Goal: Task Accomplishment & Management: Complete application form

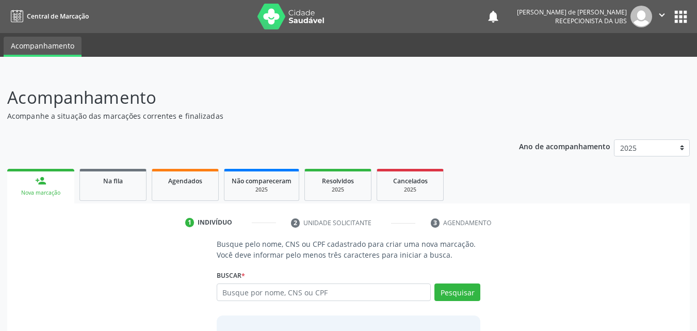
click at [48, 185] on link "person_add Nova marcação" at bounding box center [40, 186] width 67 height 35
click at [51, 188] on link "person_add Nova marcação" at bounding box center [40, 186] width 67 height 35
click at [43, 190] on div "Nova marcação" at bounding box center [40, 193] width 53 height 8
click at [263, 290] on input "text" at bounding box center [324, 292] width 215 height 18
type input "a"
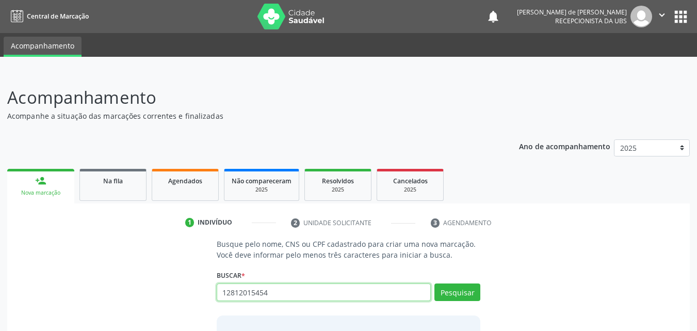
type input "12812015454"
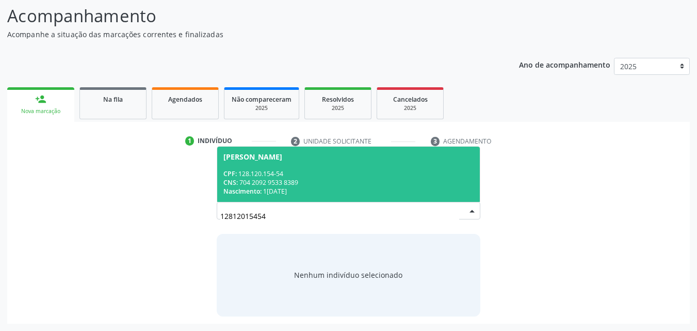
click at [322, 160] on span "[PERSON_NAME] CPF: 128.120.154-54 CNS: 704 2092 9533 8389 Nascimento: 1[DATE]" at bounding box center [348, 174] width 263 height 55
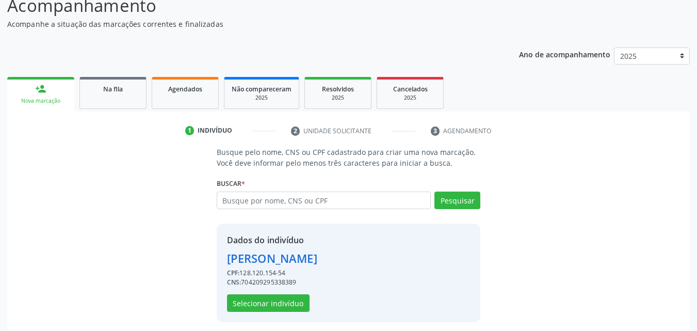
scroll to position [98, 0]
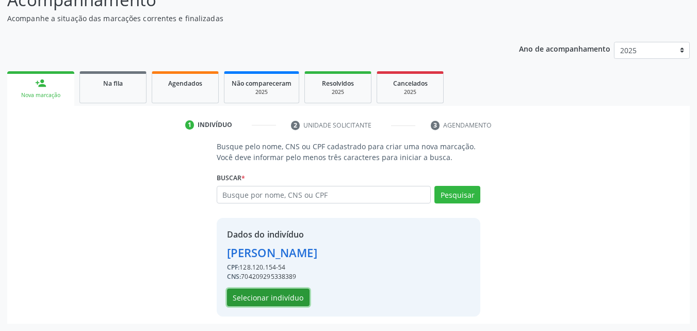
click at [277, 297] on button "Selecionar indivíduo" at bounding box center [268, 297] width 83 height 18
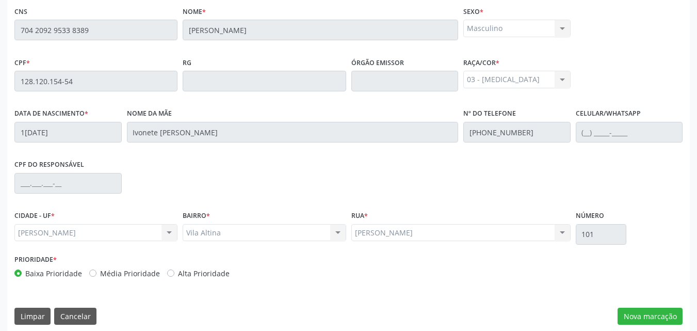
scroll to position [273, 0]
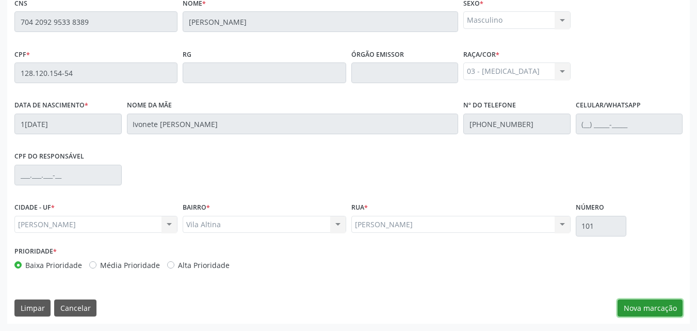
click at [638, 308] on button "Nova marcação" at bounding box center [650, 308] width 65 height 18
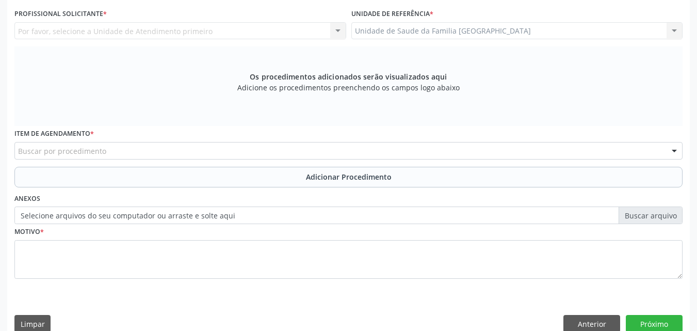
scroll to position [32, 0]
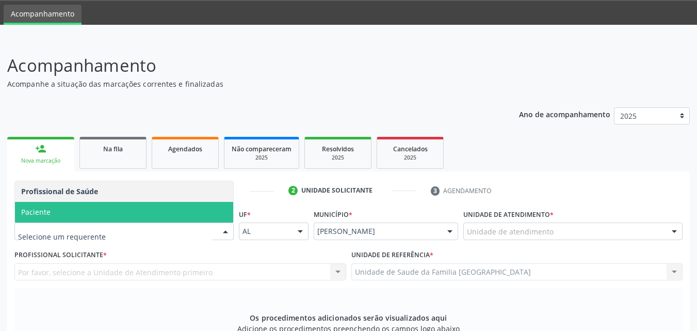
click at [73, 216] on span "Paciente" at bounding box center [124, 212] width 218 height 21
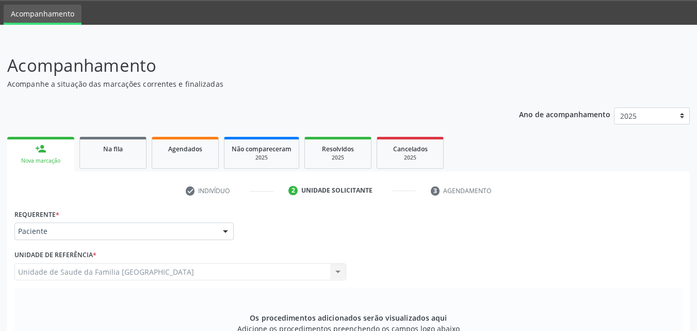
scroll to position [273, 0]
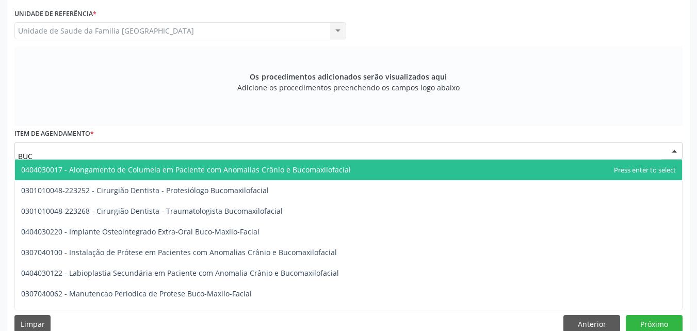
type input "BUCO"
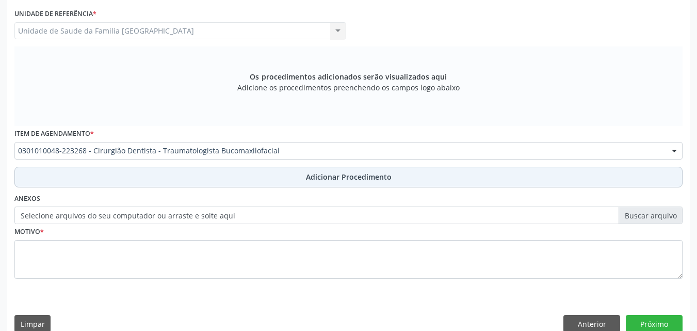
click at [56, 172] on button "Adicionar Procedimento" at bounding box center [348, 177] width 668 height 21
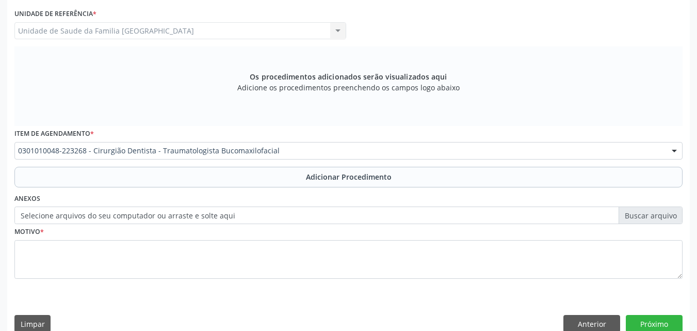
scroll to position [250, 0]
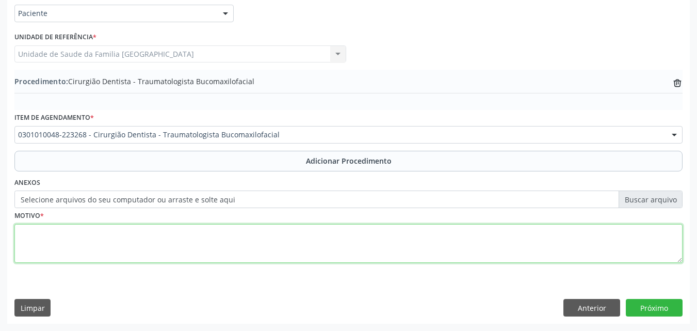
click at [69, 244] on textarea at bounding box center [348, 243] width 668 height 39
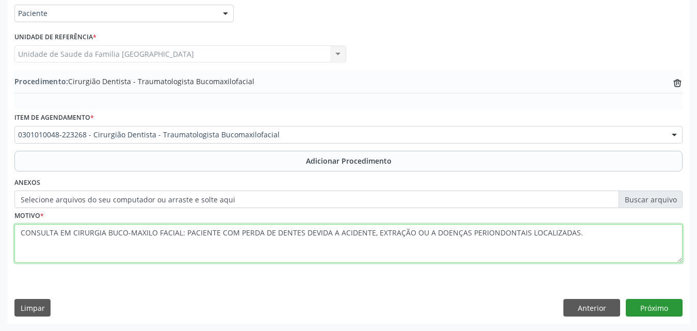
type textarea "CONSULTA EM CIRURGIA BUCO-MAXILO FACIAL: PACIENTE COM PERDA DE DENTES DEVIDA A …"
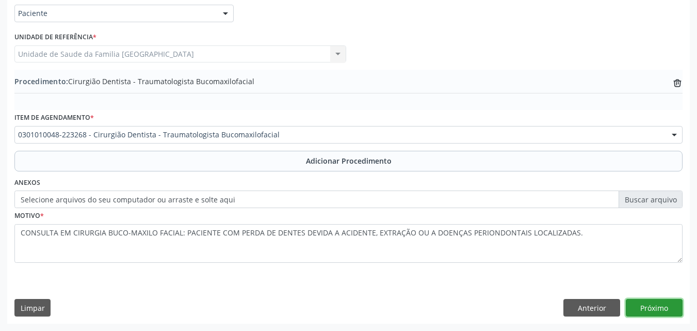
click at [637, 309] on button "Próximo" at bounding box center [654, 308] width 57 height 18
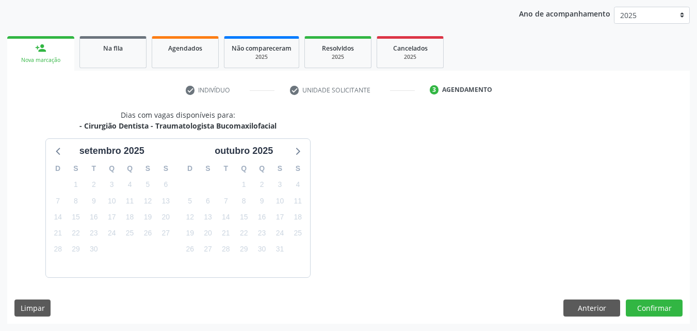
scroll to position [163, 0]
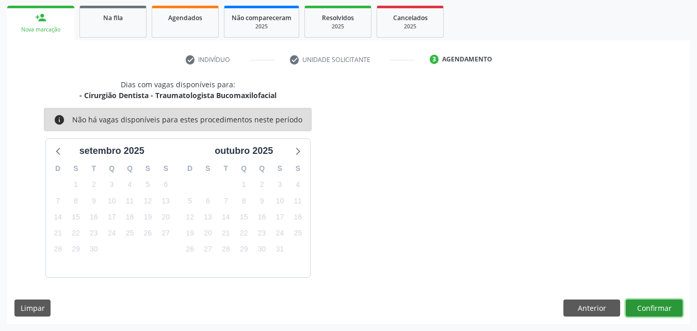
click at [636, 309] on button "Confirmar" at bounding box center [654, 308] width 57 height 18
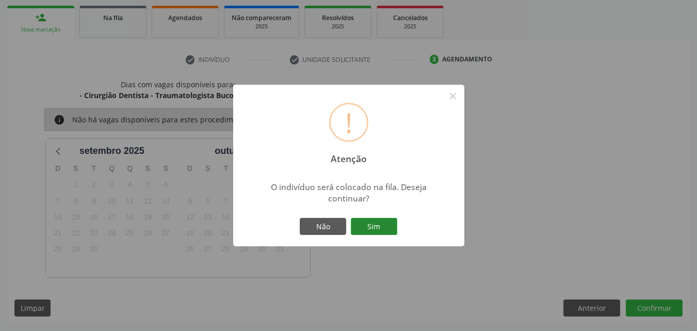
click at [368, 218] on button "Sim" at bounding box center [374, 227] width 46 height 18
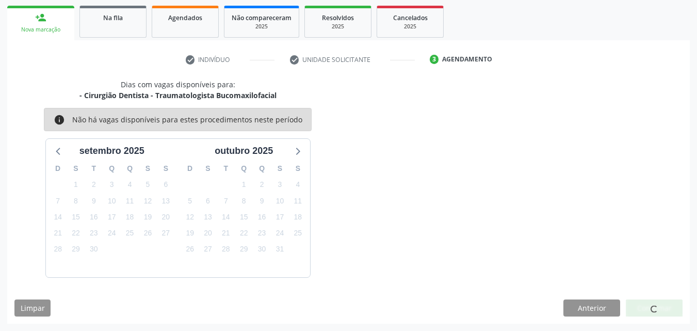
scroll to position [24, 0]
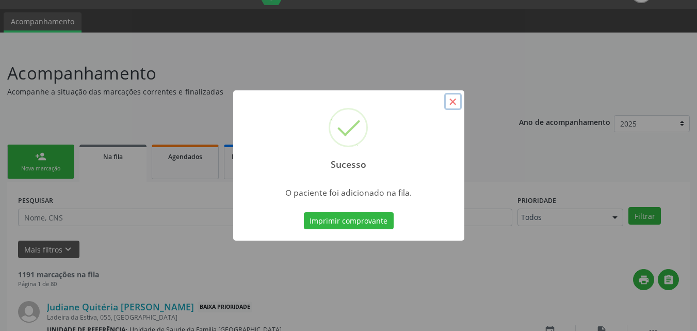
click at [458, 103] on button "×" at bounding box center [453, 102] width 18 height 18
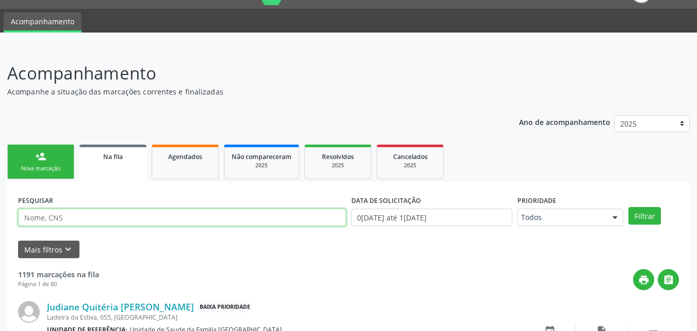
click at [117, 220] on input "text" at bounding box center [182, 217] width 328 height 18
type input "[PERSON_NAME]"
click at [628, 207] on button "Filtrar" at bounding box center [644, 216] width 33 height 18
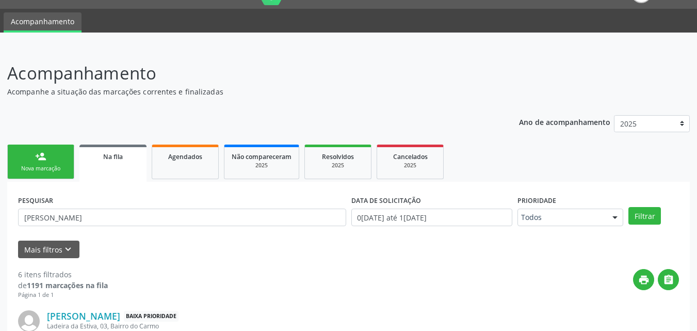
scroll to position [506, 0]
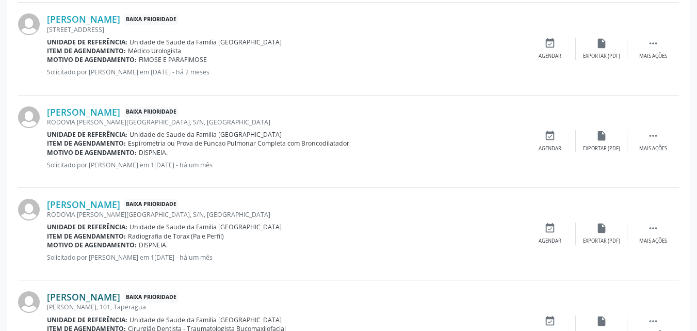
click at [99, 294] on link "[PERSON_NAME]" at bounding box center [83, 296] width 73 height 11
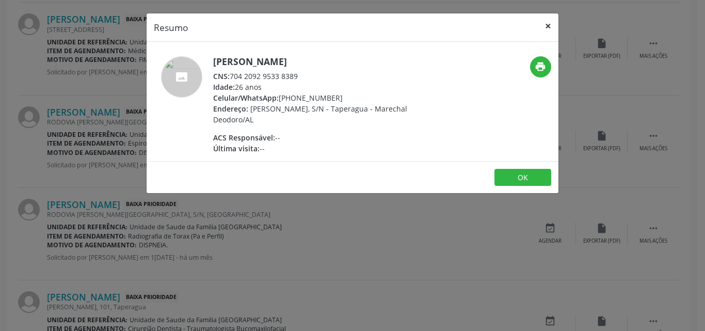
click at [551, 27] on button "×" at bounding box center [548, 25] width 21 height 25
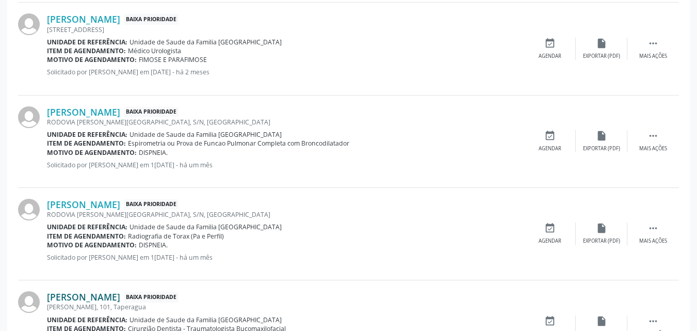
scroll to position [565, 0]
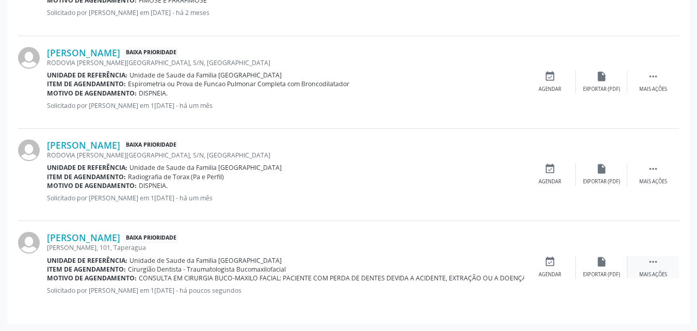
click at [651, 269] on div " Mais ações" at bounding box center [653, 267] width 52 height 22
click at [589, 271] on div "edit Editar" at bounding box center [602, 267] width 52 height 22
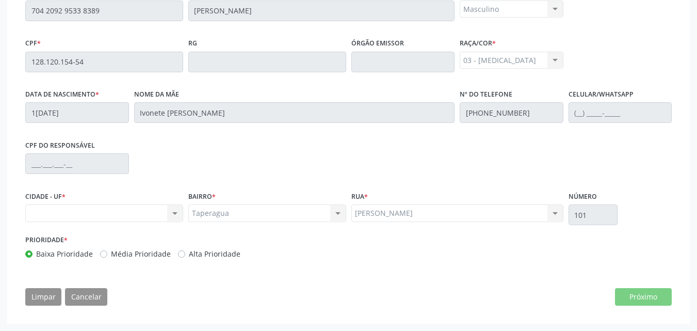
scroll to position [46, 0]
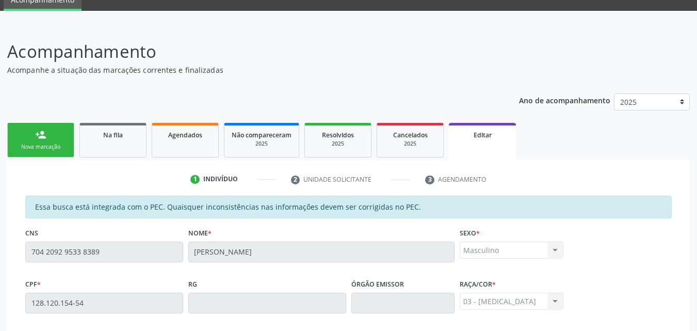
click at [478, 136] on span "Editar" at bounding box center [483, 135] width 18 height 9
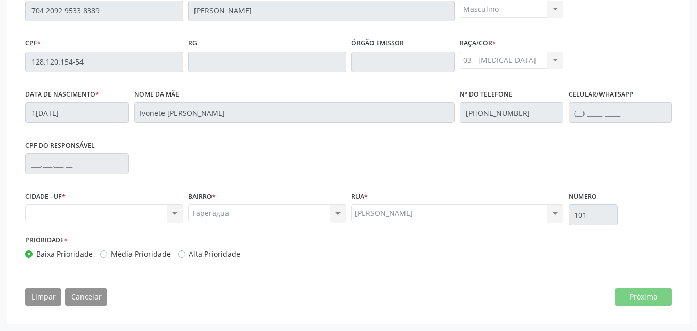
click at [495, 14] on div "Masculino Masculino Feminino Nenhum resultado encontrado para: " " Não há nenhu…" at bounding box center [512, 10] width 104 height 18
